Goal: Obtain resource: Download file/media

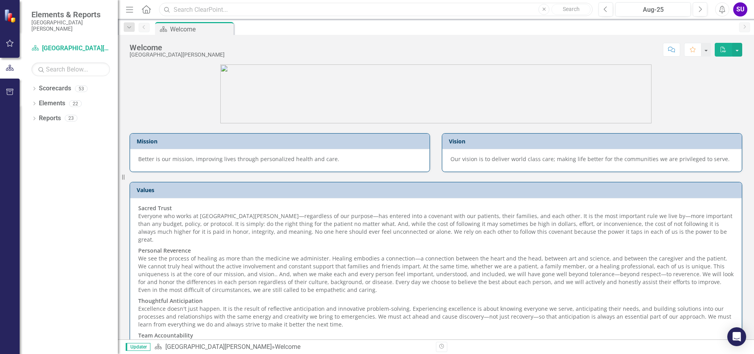
click at [208, 9] on input "text" at bounding box center [376, 10] width 434 height 14
type input "readmissions"
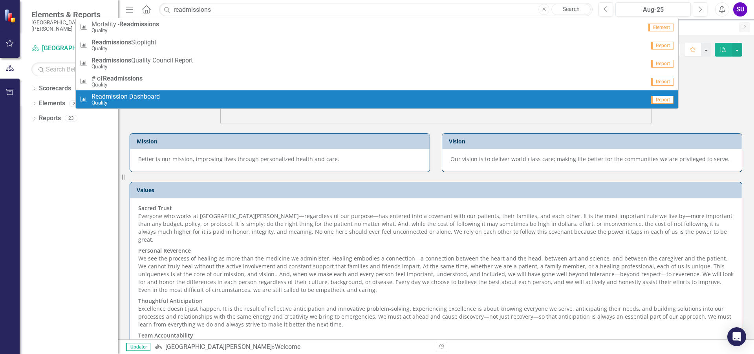
click at [107, 99] on span "Readmission Dashboard" at bounding box center [126, 96] width 68 height 7
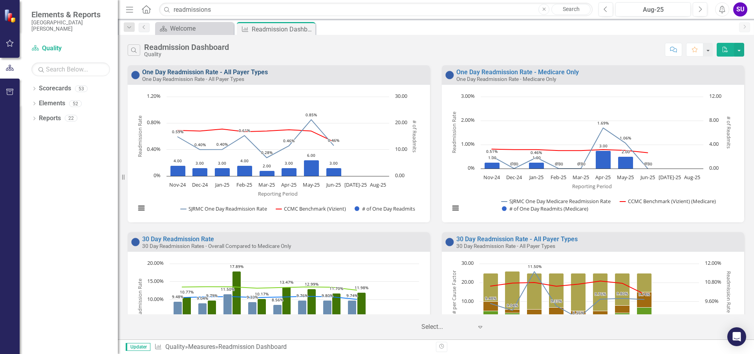
click at [240, 75] on link "One Day Readmission Rate - All Payer Types" at bounding box center [205, 71] width 126 height 7
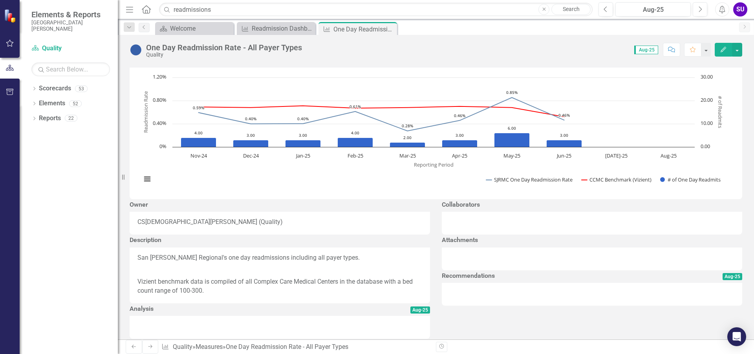
click at [650, 49] on span "Aug-25" at bounding box center [646, 50] width 24 height 9
click at [647, 49] on span "Aug-25" at bounding box center [646, 50] width 24 height 9
click at [658, 52] on span "Aug-25" at bounding box center [646, 50] width 24 height 9
click at [650, 50] on span "Aug-25" at bounding box center [646, 50] width 24 height 9
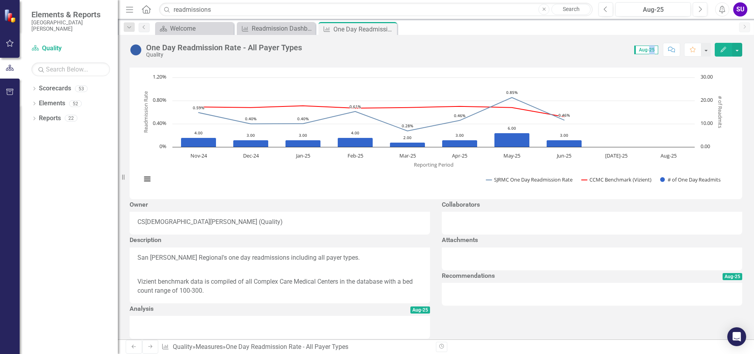
click at [650, 50] on span "Aug-25" at bounding box center [646, 50] width 24 height 9
click at [636, 50] on span "Aug-25" at bounding box center [646, 50] width 24 height 9
click at [652, 51] on span "Aug-25" at bounding box center [646, 50] width 24 height 9
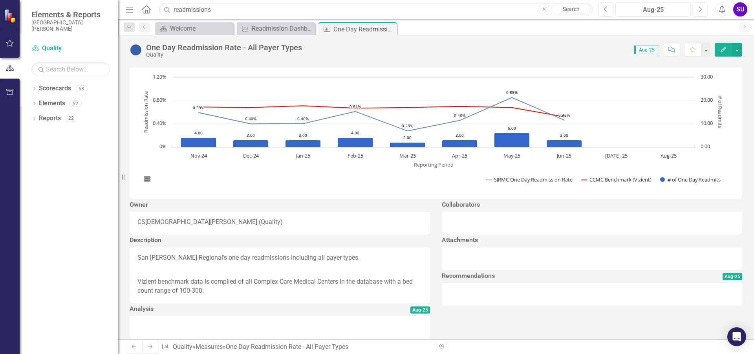
click at [638, 49] on span "Aug-25" at bounding box center [646, 50] width 24 height 9
click at [635, 51] on span "Aug-25" at bounding box center [646, 50] width 24 height 9
click at [288, 31] on div "Readmission Dashboard" at bounding box center [278, 29] width 52 height 10
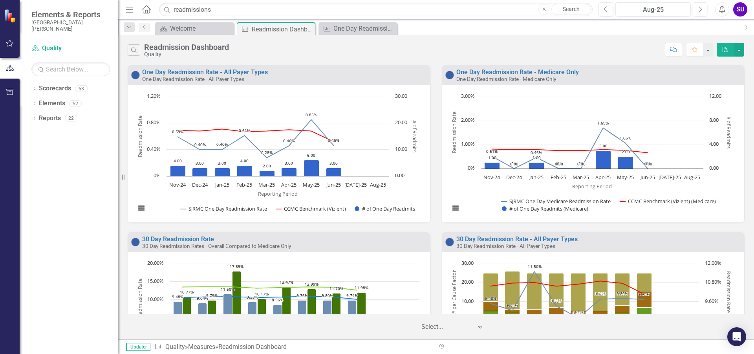
click at [136, 347] on span "Updater" at bounding box center [138, 347] width 25 height 8
click at [241, 71] on link "One Day Readmission Rate - All Payer Types" at bounding box center [205, 71] width 126 height 7
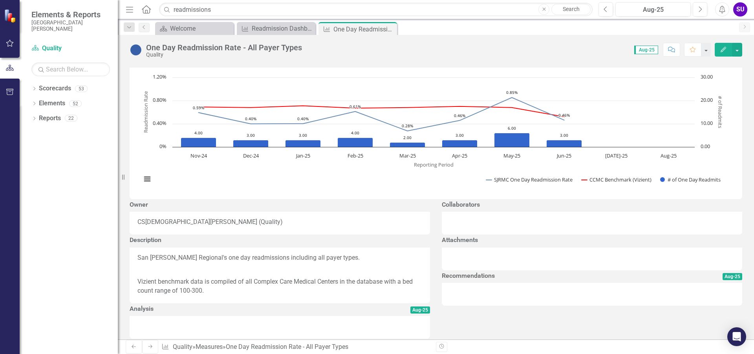
click at [652, 48] on span "Aug-25" at bounding box center [646, 50] width 24 height 9
click at [447, 54] on div "Score: N/A Aug-25 Completed Comment Favorite Edit" at bounding box center [524, 49] width 436 height 13
click at [742, 52] on div "One Day Readmission Rate - All Payer Types Quality Score: N/A Aug-25 Completed …" at bounding box center [436, 47] width 636 height 24
click at [740, 51] on button "button" at bounding box center [737, 50] width 10 height 14
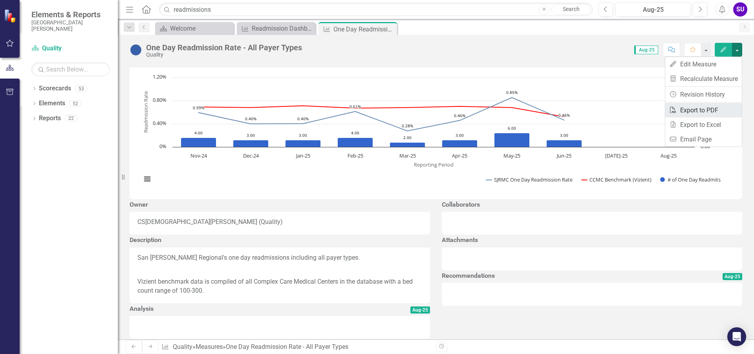
click at [698, 111] on link "PDF Export to PDF" at bounding box center [703, 110] width 77 height 15
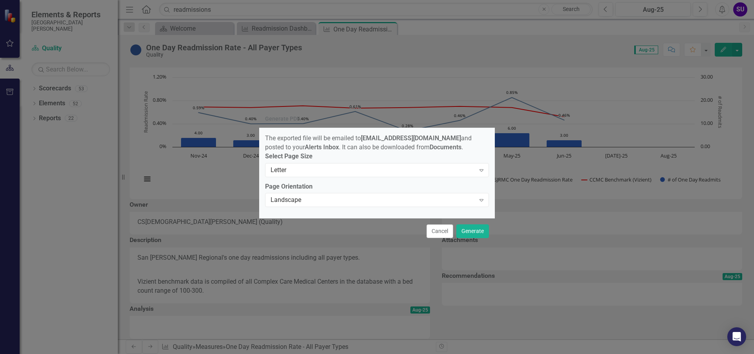
click at [501, 42] on div "Generate PDF The exported file will be emailed to [EMAIL_ADDRESS][DOMAIN_NAME] …" at bounding box center [377, 177] width 754 height 354
click at [440, 231] on button "Cancel" at bounding box center [440, 231] width 27 height 14
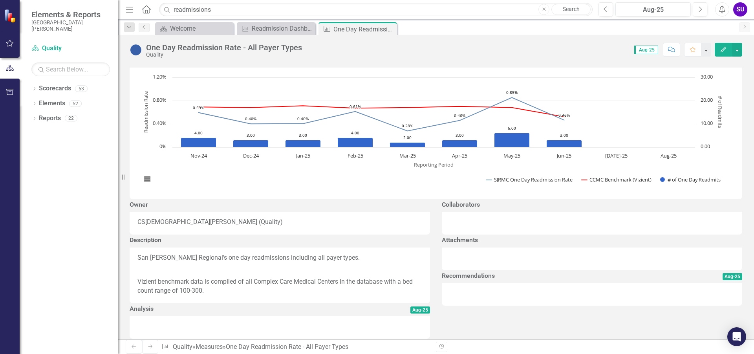
click at [635, 48] on span "Aug-25" at bounding box center [646, 50] width 24 height 9
click at [665, 50] on button "Comment" at bounding box center [671, 50] width 17 height 14
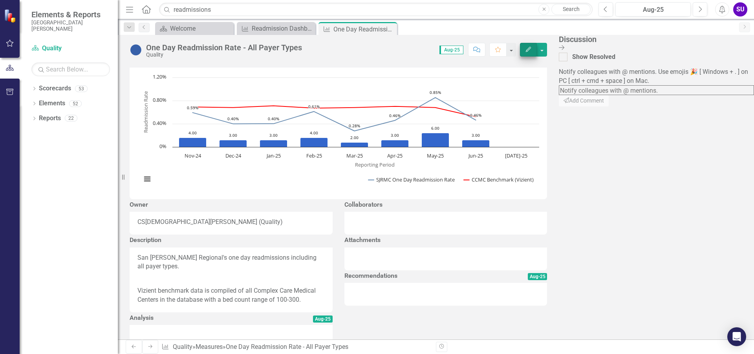
drag, startPoint x: 747, startPoint y: 47, endPoint x: 720, endPoint y: 48, distance: 27.5
click at [564, 47] on icon at bounding box center [561, 47] width 5 height 5
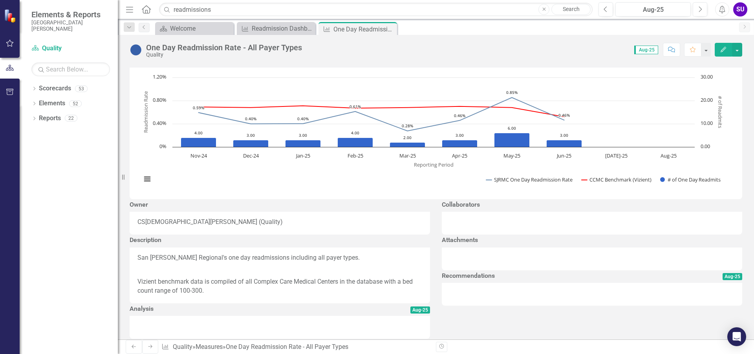
drag, startPoint x: 645, startPoint y: 48, endPoint x: 565, endPoint y: 44, distance: 79.9
click at [565, 44] on div "Score: N/A Aug-25 Completed Comment Favorite Edit" at bounding box center [524, 49] width 436 height 13
click at [634, 50] on div "Aug-25" at bounding box center [644, 49] width 29 height 9
click at [637, 50] on span "Aug-25" at bounding box center [646, 50] width 24 height 9
drag, startPoint x: 188, startPoint y: 245, endPoint x: 156, endPoint y: 245, distance: 31.4
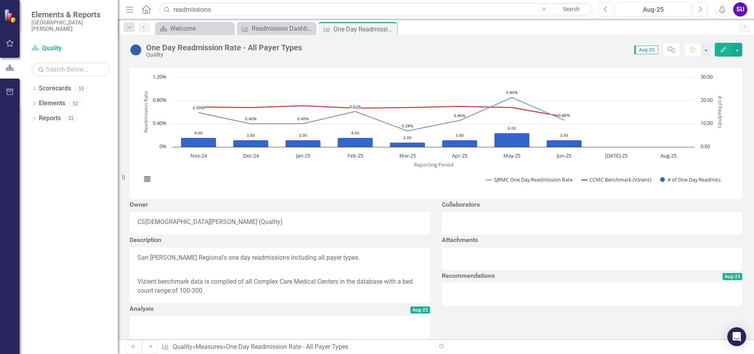
click at [188, 227] on div "[DEMOGRAPHIC_DATA][PERSON_NAME] (Quality)" at bounding box center [213, 222] width 137 height 9
click at [142, 227] on div "CS" at bounding box center [141, 222] width 8 height 9
click at [650, 50] on span "Aug-25" at bounding box center [646, 50] width 24 height 9
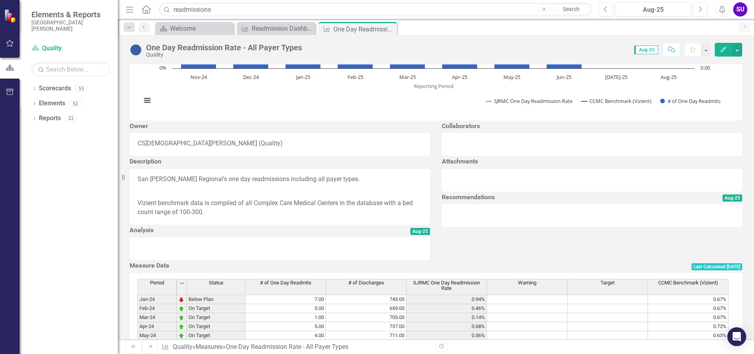
scroll to position [118, 0]
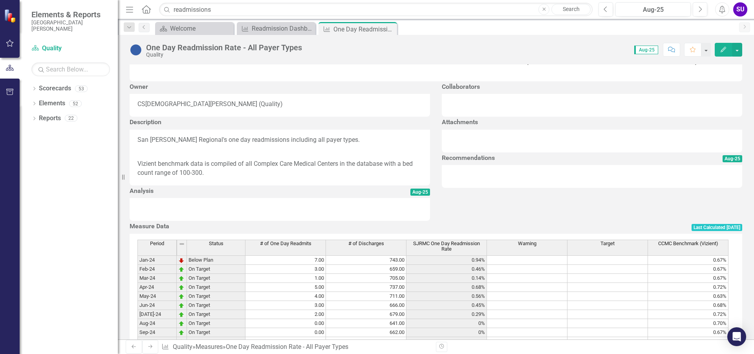
click at [725, 162] on span "Aug-25" at bounding box center [733, 158] width 20 height 7
click at [414, 196] on span "Aug-25" at bounding box center [420, 192] width 20 height 7
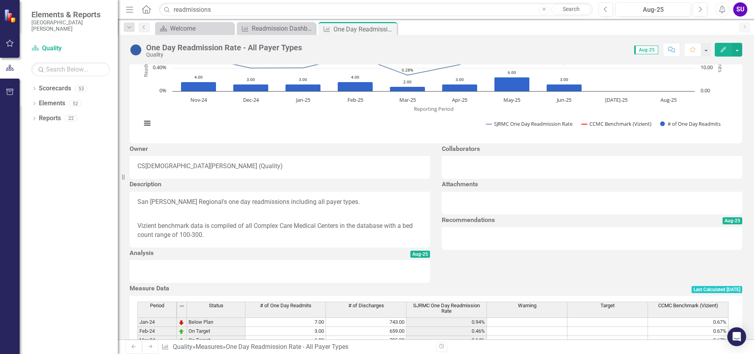
scroll to position [0, 0]
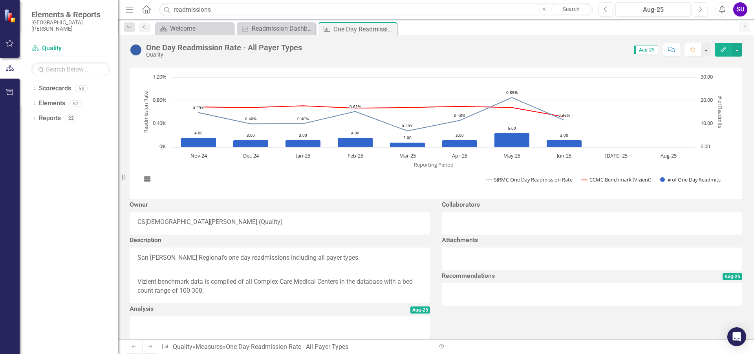
click at [724, 50] on icon "Edit" at bounding box center [723, 49] width 7 height 5
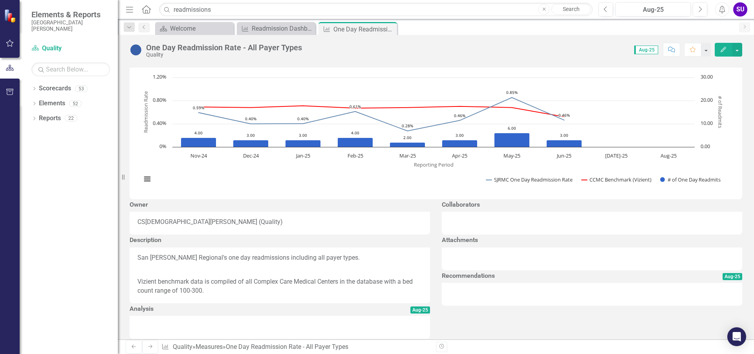
click at [641, 49] on span "Aug-25" at bounding box center [646, 50] width 24 height 9
click at [635, 50] on span "Aug-25" at bounding box center [646, 50] width 24 height 9
click at [650, 50] on span "Aug-25" at bounding box center [646, 50] width 24 height 9
click at [735, 51] on button "button" at bounding box center [737, 50] width 10 height 14
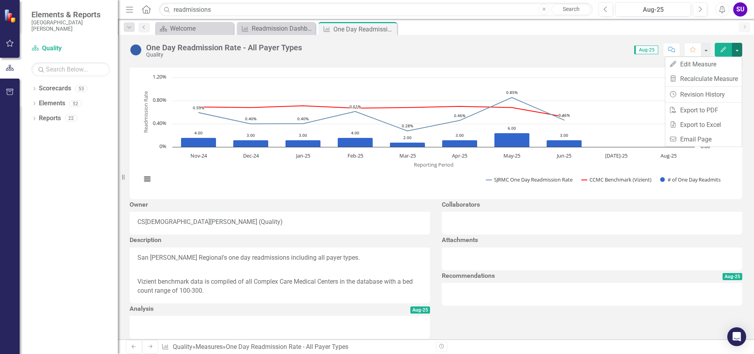
click at [549, 48] on div "Score: N/A Aug-25 Completed Comment Favorite Edit" at bounding box center [524, 49] width 436 height 13
click at [608, 9] on icon "Previous" at bounding box center [606, 9] width 4 height 7
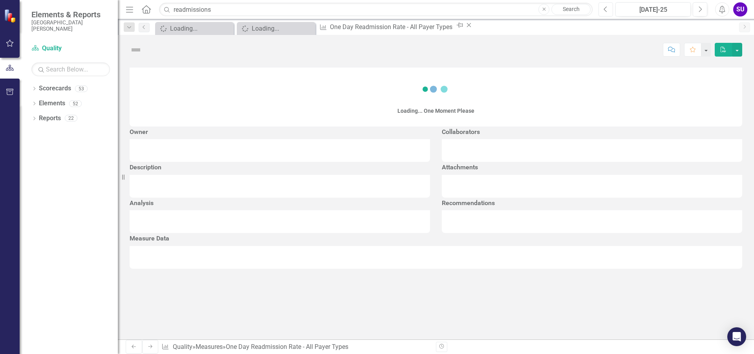
click at [608, 9] on icon "Previous" at bounding box center [606, 9] width 4 height 7
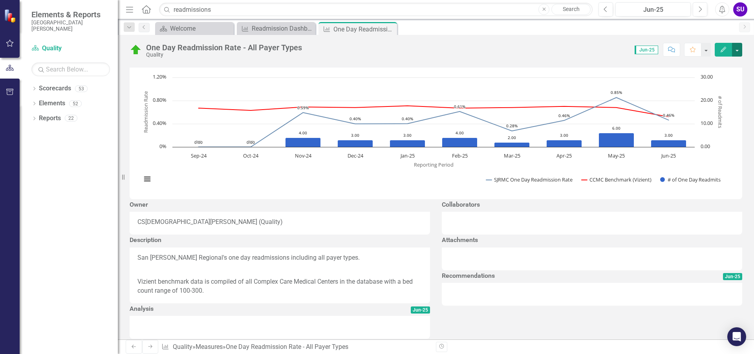
click at [740, 49] on button "button" at bounding box center [737, 50] width 10 height 14
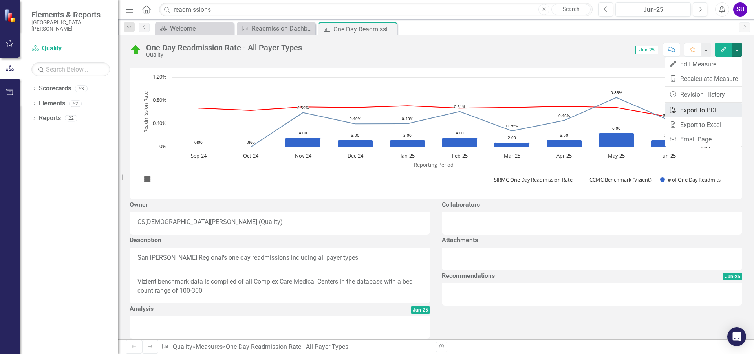
click at [709, 109] on link "PDF Export to PDF" at bounding box center [703, 110] width 77 height 15
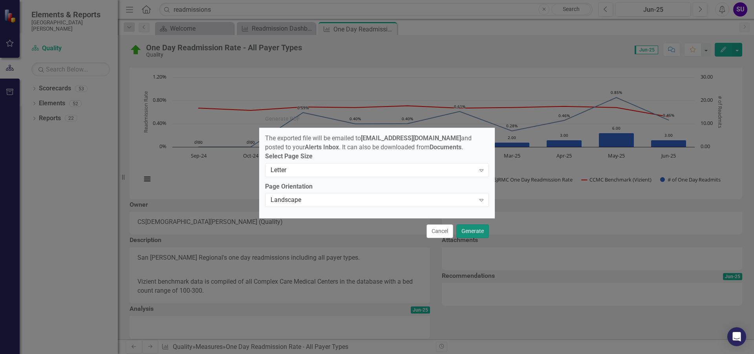
click at [475, 233] on button "Generate" at bounding box center [472, 231] width 33 height 14
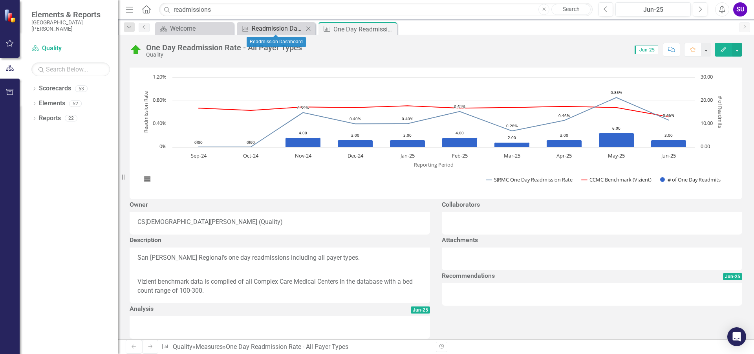
click at [279, 29] on div "Readmission Dashboard" at bounding box center [278, 29] width 52 height 10
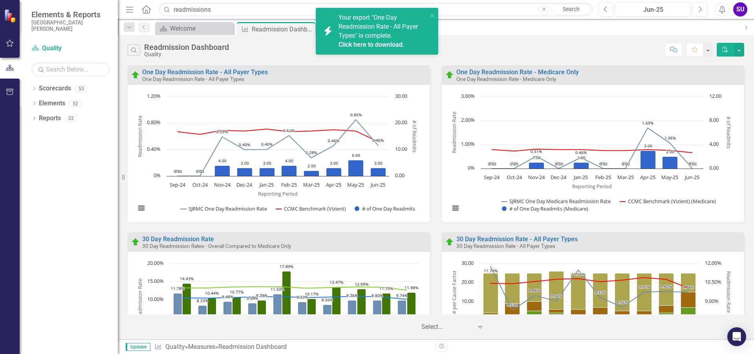
click at [361, 35] on span "Your export "One Day Readmission Rate - All Payer Types" is complete. Click her…" at bounding box center [382, 31] width 87 height 35
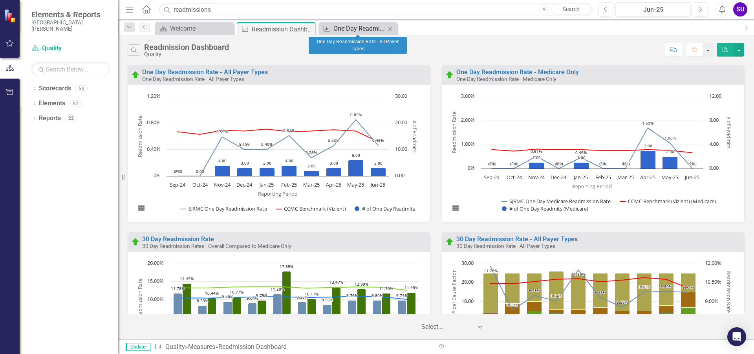
click at [358, 29] on div "One Day Readmission Rate - All Payer Types" at bounding box center [359, 29] width 52 height 10
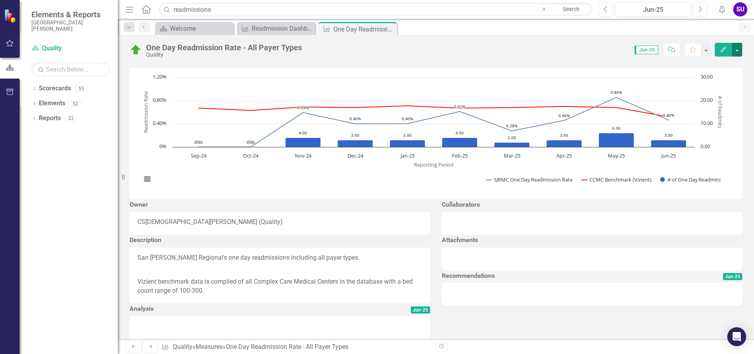
click at [738, 49] on button "button" at bounding box center [737, 50] width 10 height 14
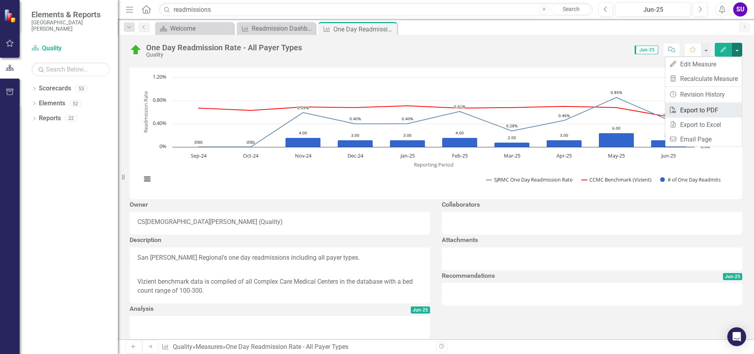
click at [688, 107] on link "PDF Export to PDF" at bounding box center [703, 110] width 77 height 15
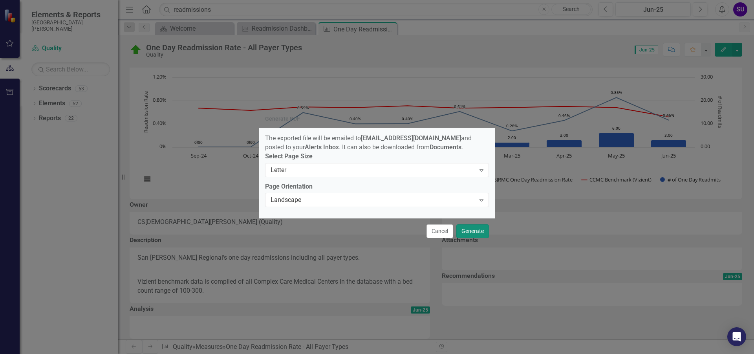
click at [479, 234] on button "Generate" at bounding box center [472, 231] width 33 height 14
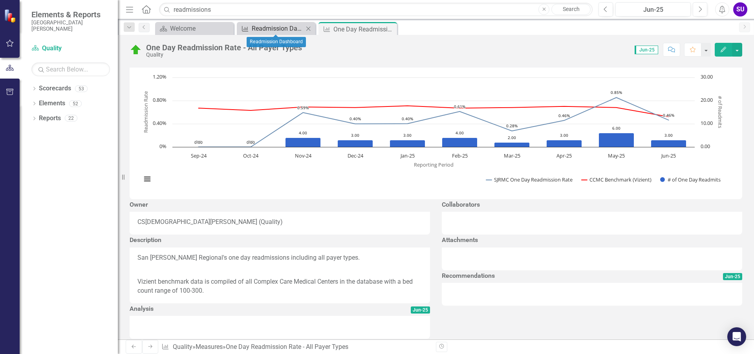
click at [268, 31] on div "Readmission Dashboard" at bounding box center [278, 29] width 52 height 10
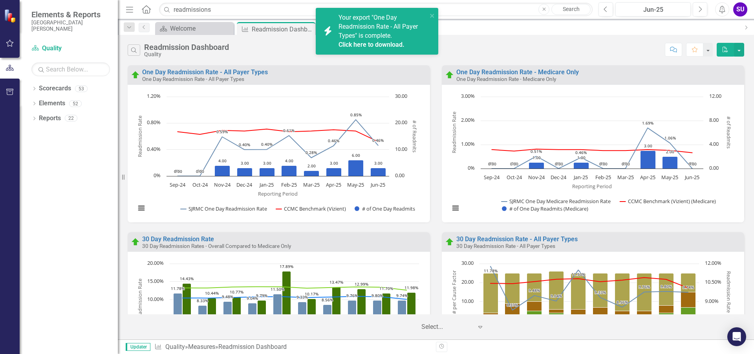
click at [366, 45] on link "Click here to download." at bounding box center [372, 44] width 66 height 7
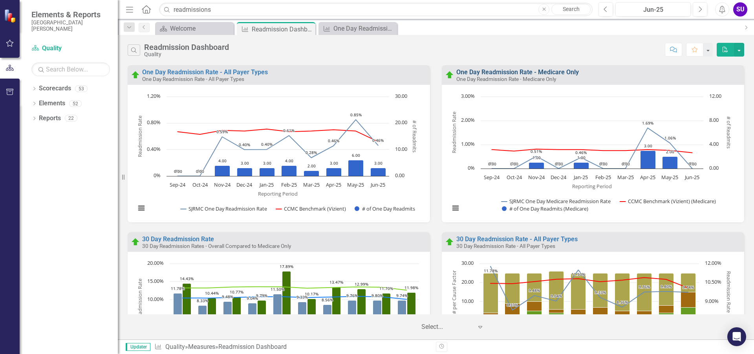
click at [514, 72] on link "One Day Readmission Rate - Medicare Only" at bounding box center [517, 71] width 123 height 7
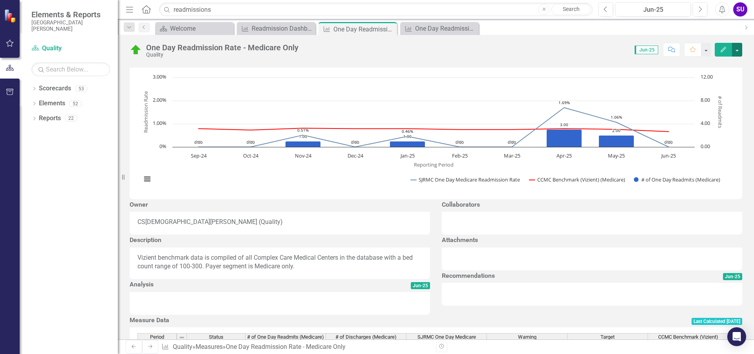
click at [738, 50] on button "button" at bounding box center [737, 50] width 10 height 14
click at [703, 110] on link "PDF Export to PDF" at bounding box center [703, 110] width 77 height 15
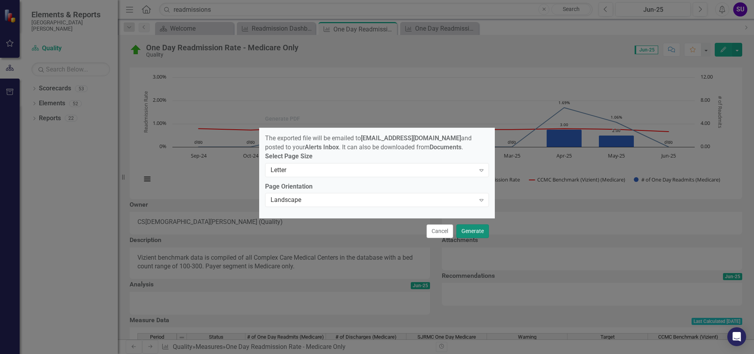
click at [465, 231] on button "Generate" at bounding box center [472, 231] width 33 height 14
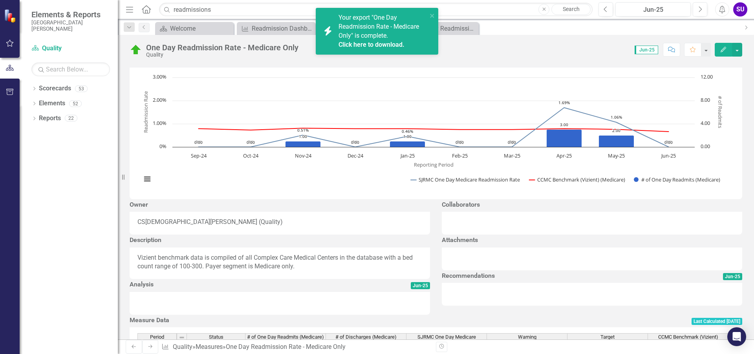
click at [372, 44] on link "Click here to download." at bounding box center [372, 44] width 66 height 7
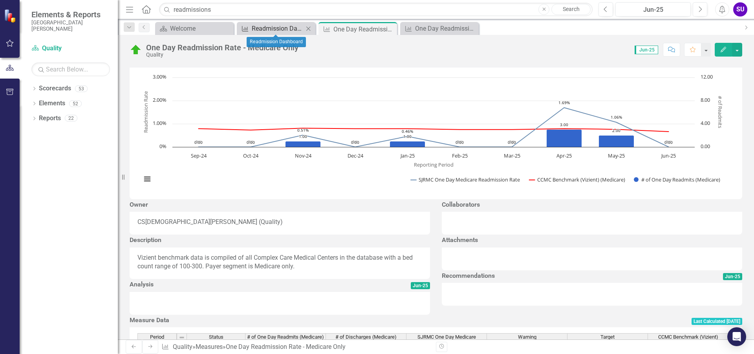
click at [282, 29] on div "Readmission Dashboard" at bounding box center [278, 29] width 52 height 10
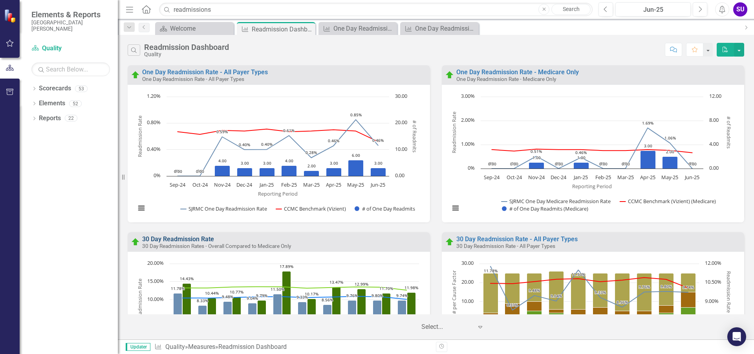
click at [180, 239] on link "30 Day Readmission Rate" at bounding box center [178, 238] width 72 height 7
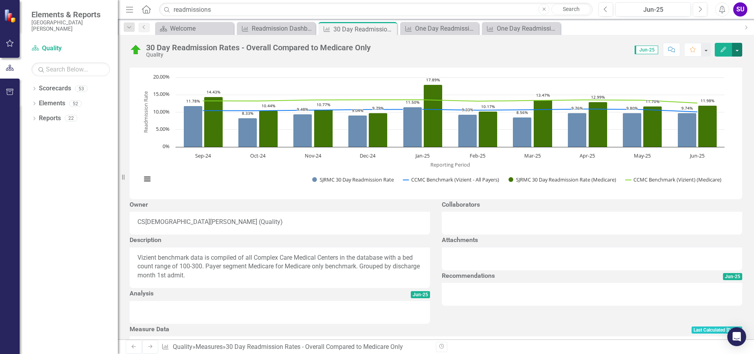
click at [737, 49] on button "button" at bounding box center [737, 50] width 10 height 14
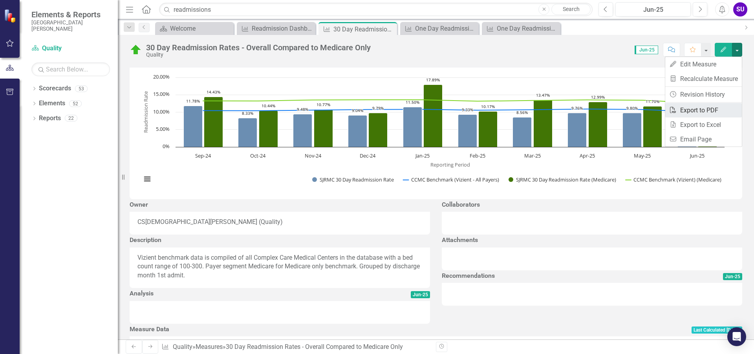
click at [686, 111] on link "PDF Export to PDF" at bounding box center [703, 110] width 77 height 15
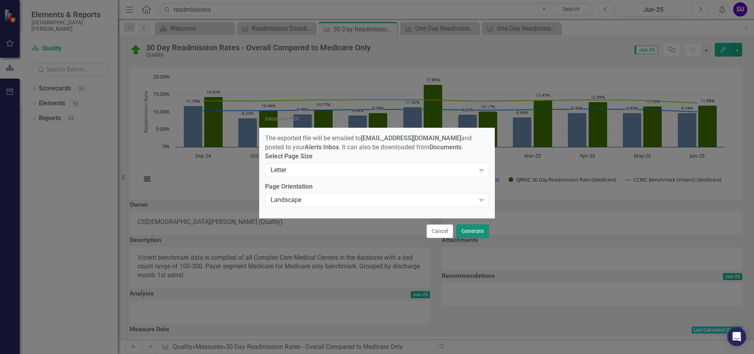
click at [476, 235] on button "Generate" at bounding box center [472, 231] width 33 height 14
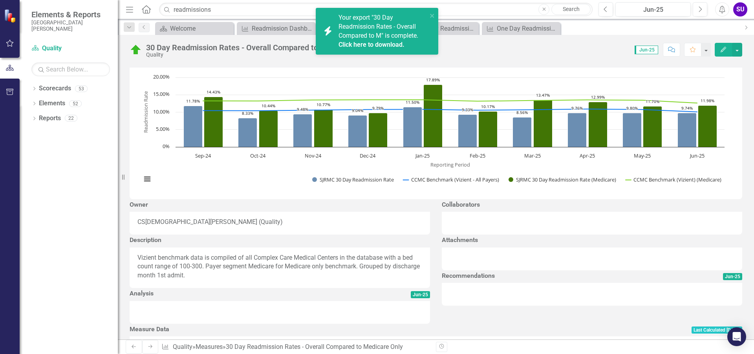
click at [382, 44] on link "Click here to download." at bounding box center [372, 44] width 66 height 7
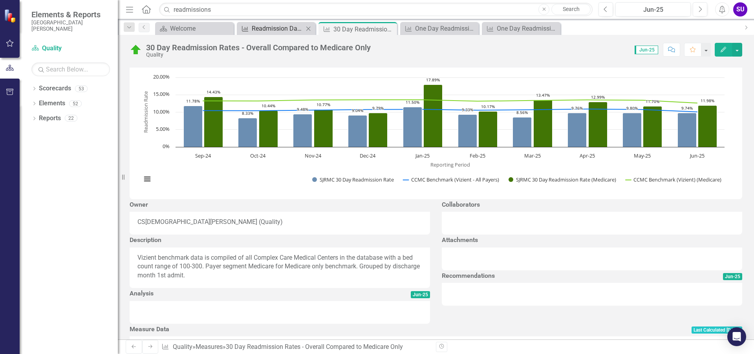
click at [275, 26] on div "Readmission Dashboard" at bounding box center [278, 29] width 52 height 10
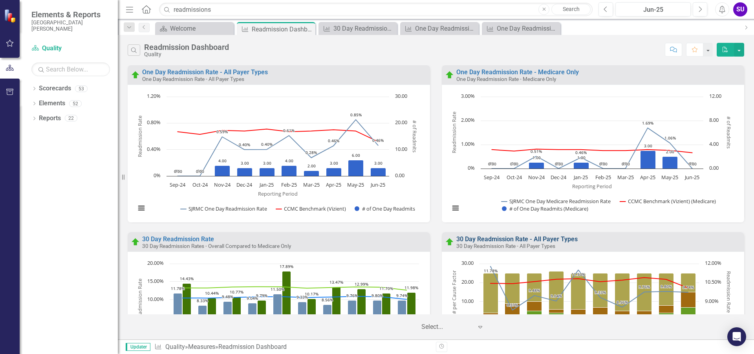
click at [538, 238] on link "30 Day Readmission Rate - All Payer Types" at bounding box center [516, 238] width 121 height 7
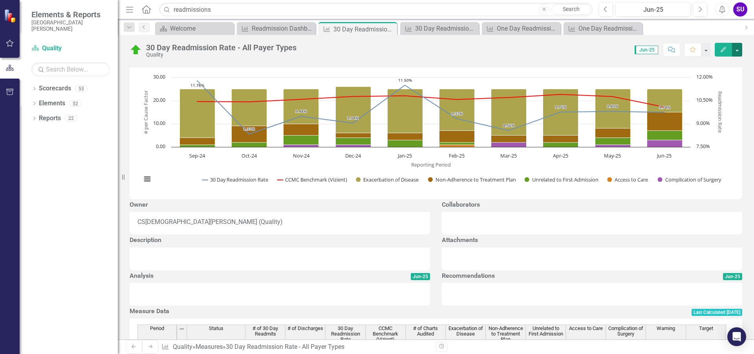
click at [741, 52] on button "button" at bounding box center [737, 50] width 10 height 14
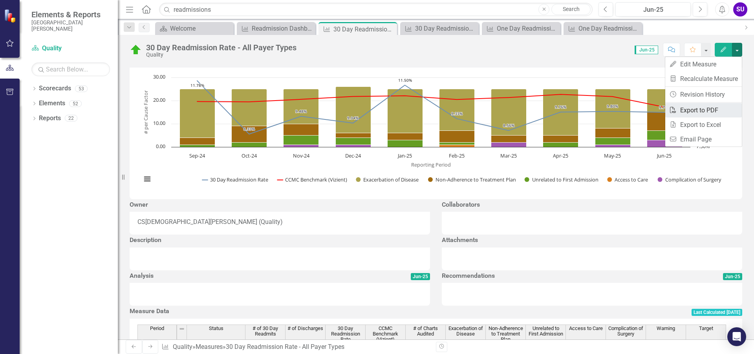
click at [693, 111] on link "PDF Export to PDF" at bounding box center [703, 110] width 77 height 15
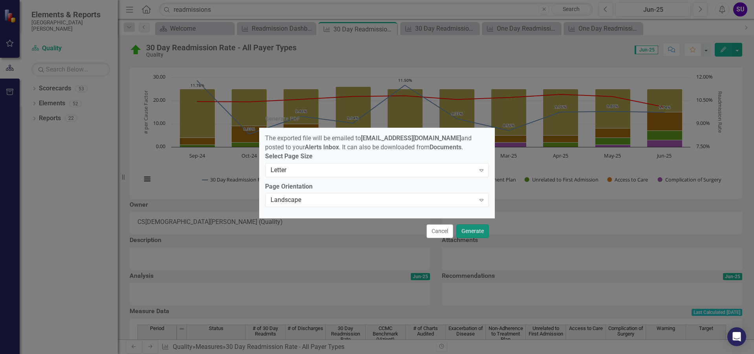
click at [469, 230] on button "Generate" at bounding box center [472, 231] width 33 height 14
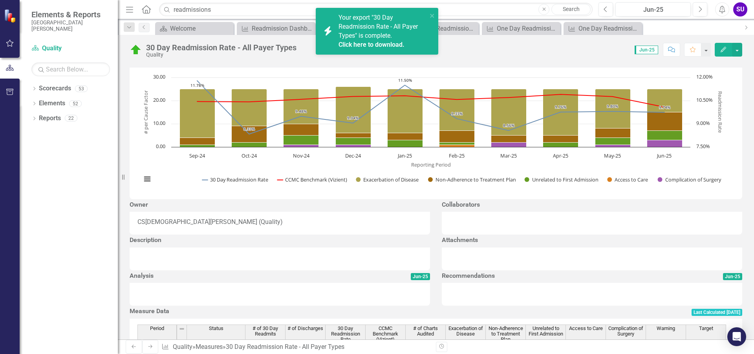
click at [366, 44] on link "Click here to download." at bounding box center [372, 44] width 66 height 7
